Goal: Find contact information: Find contact information

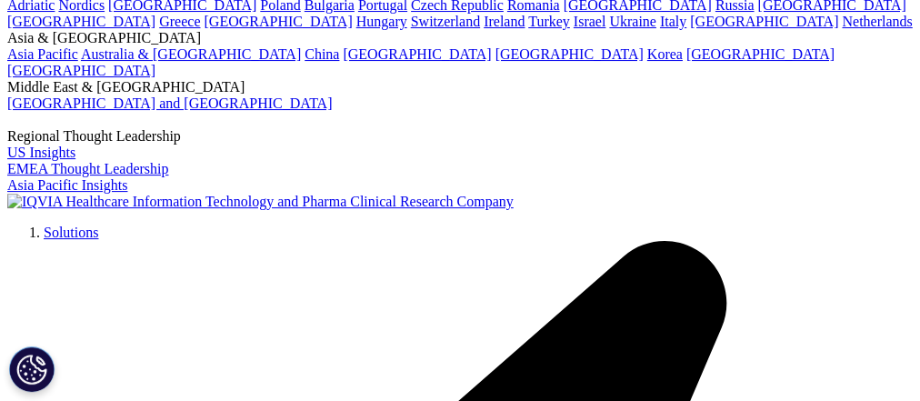
scroll to position [218, 0]
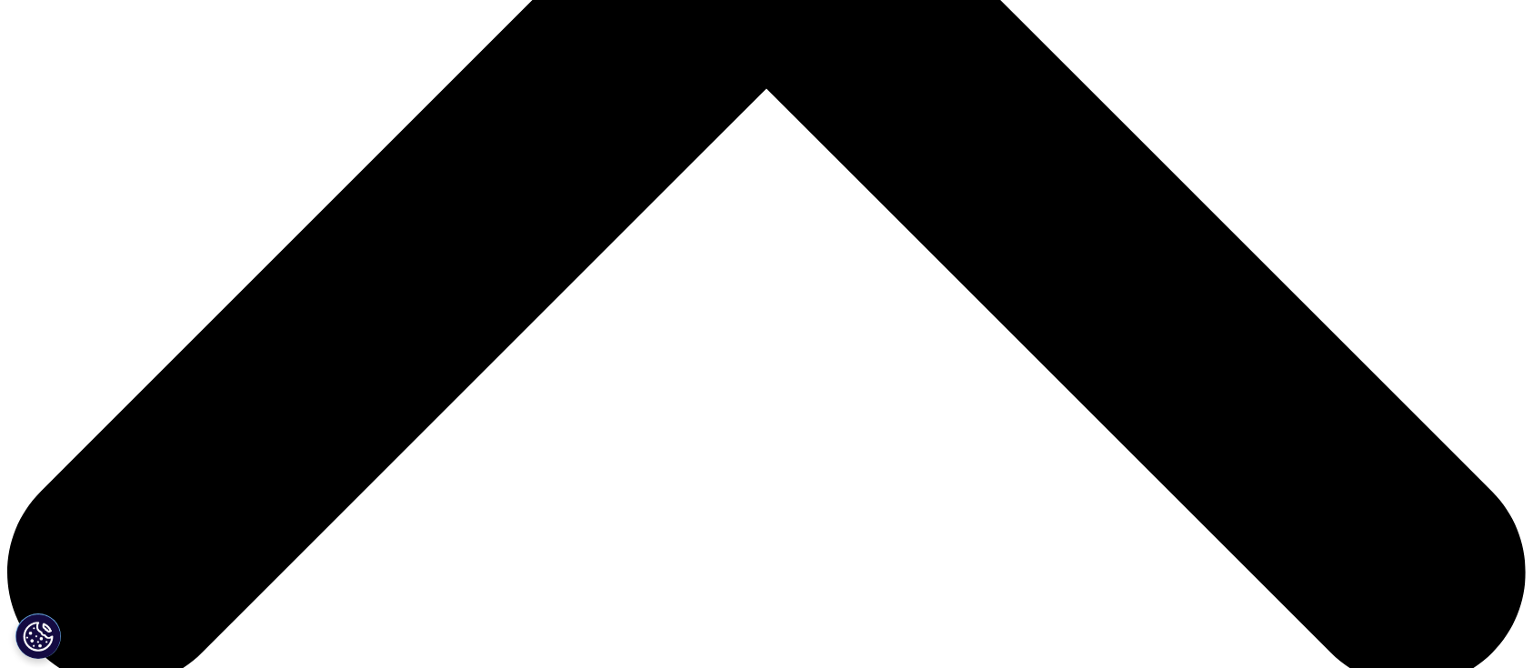
scroll to position [897, 0]
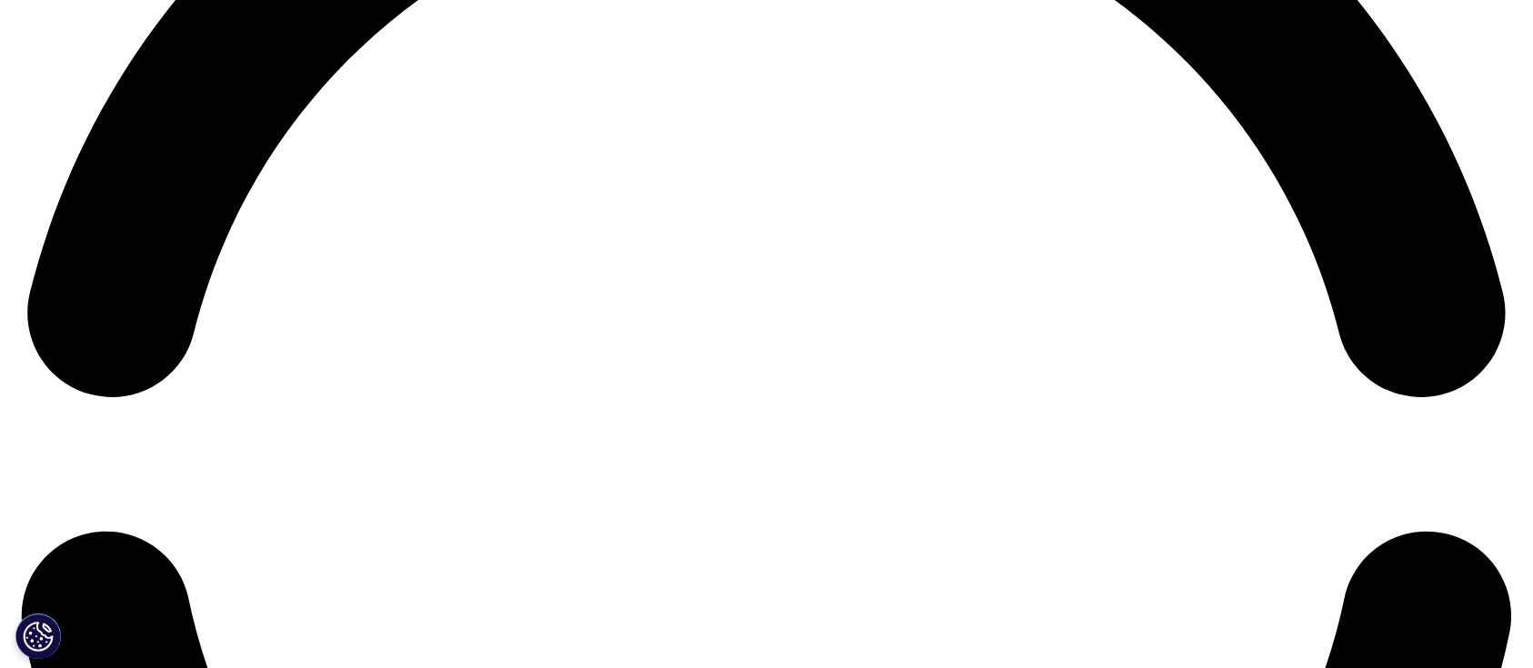
scroll to position [3442, 0]
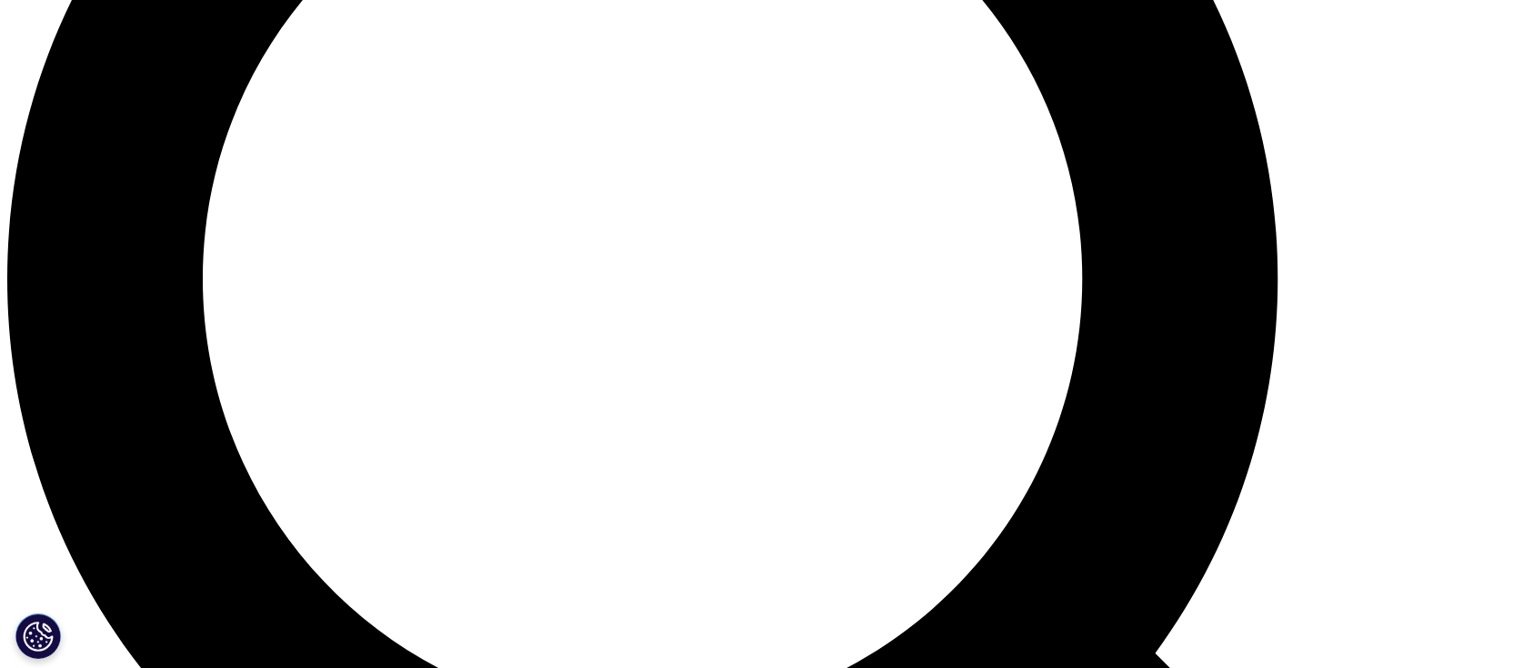
scroll to position [1746, 0]
